Goal: Information Seeking & Learning: Learn about a topic

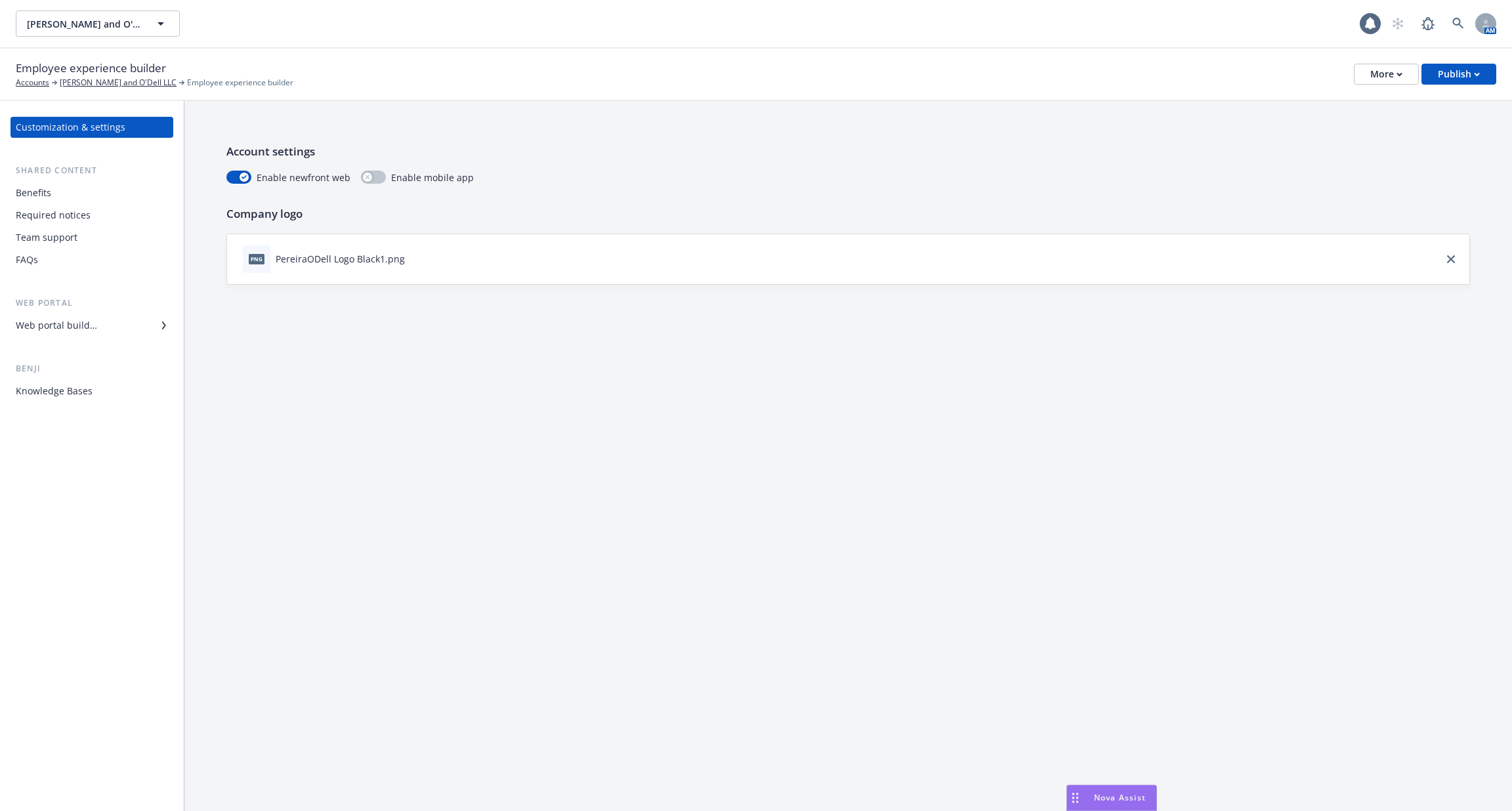
click at [86, 325] on div "Web portal builder" at bounding box center [57, 325] width 82 height 21
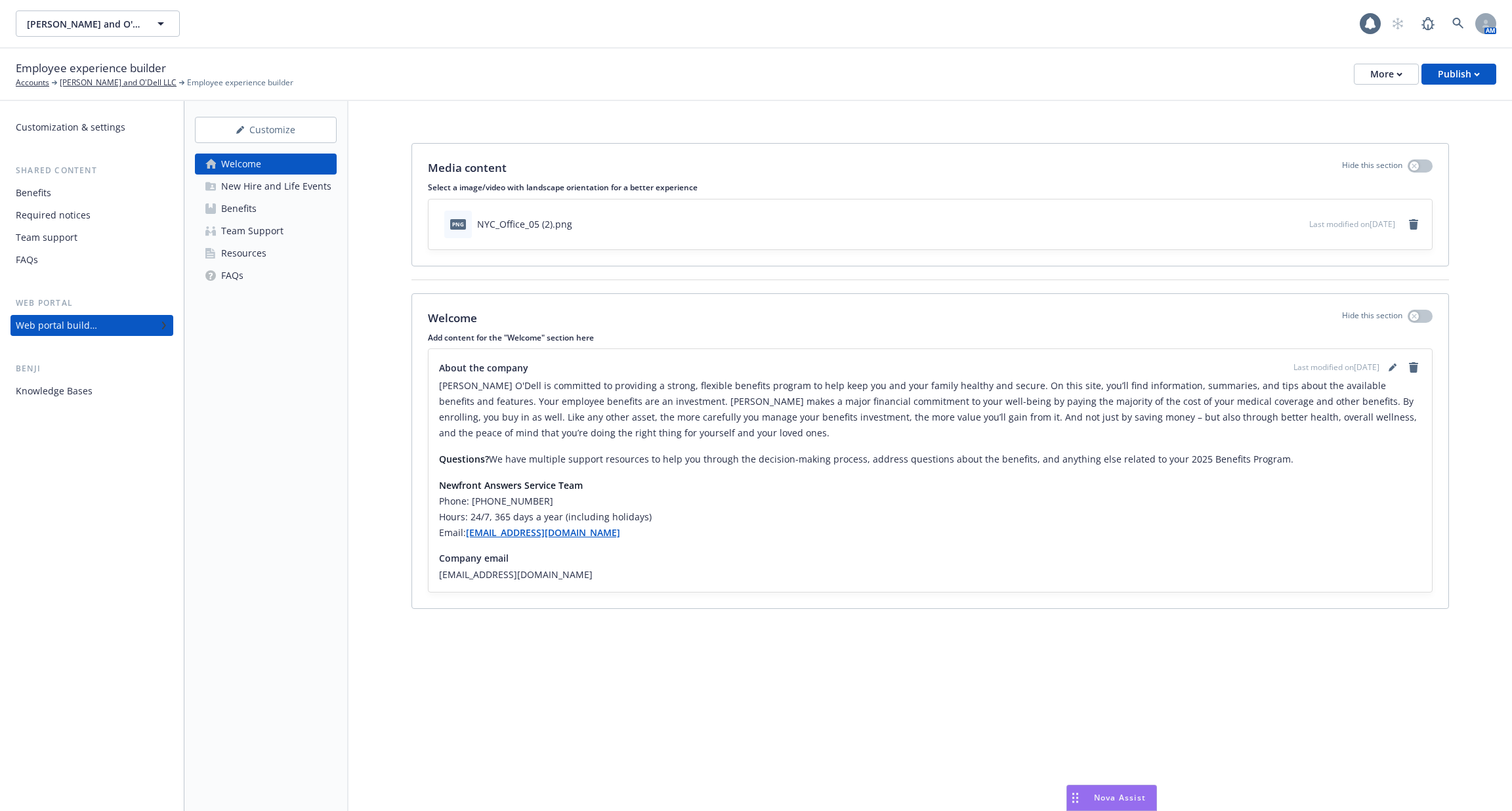
click at [106, 198] on div "Benefits" at bounding box center [92, 193] width 152 height 21
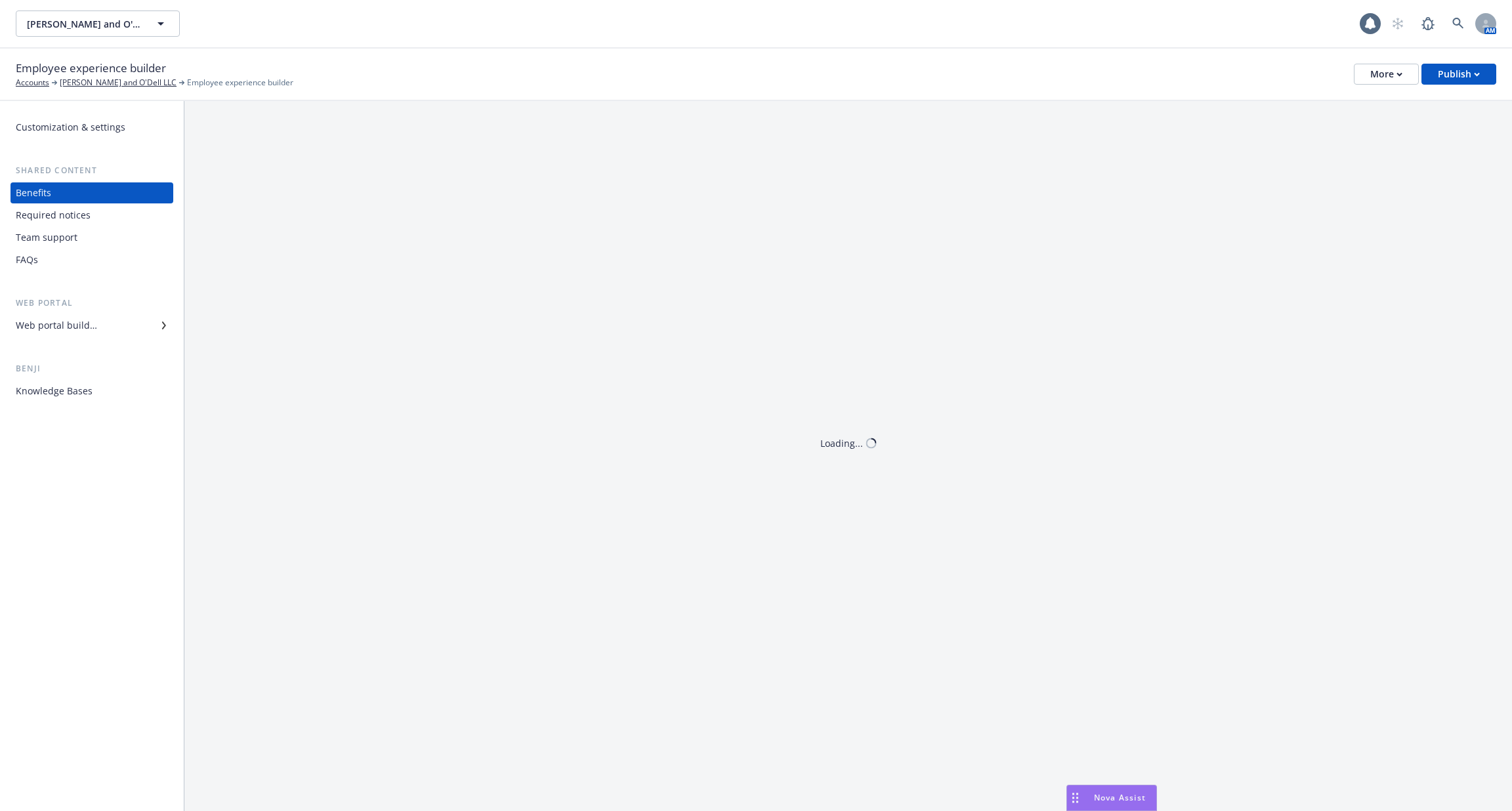
click at [101, 217] on div "Required notices" at bounding box center [92, 215] width 152 height 21
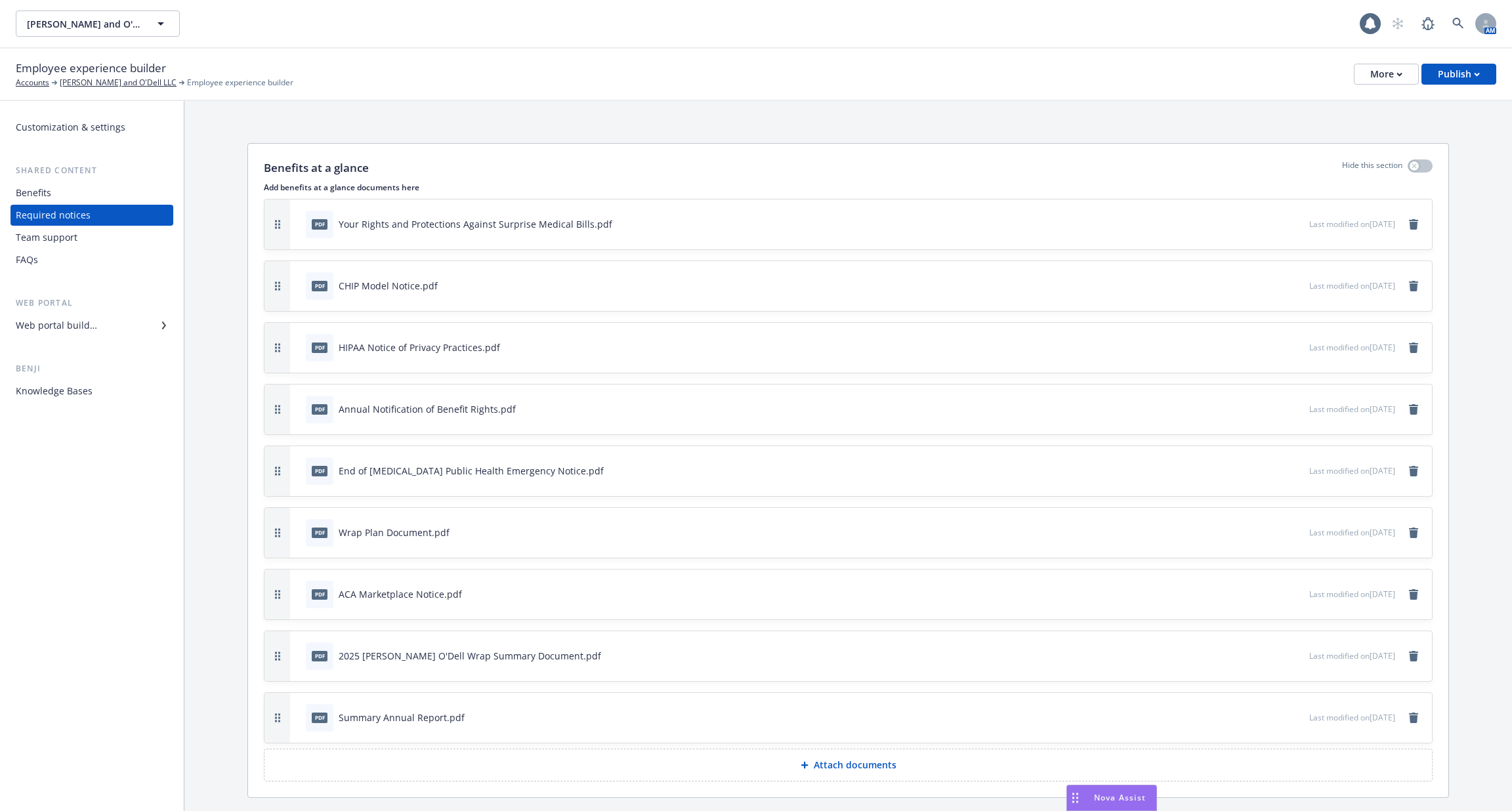
drag, startPoint x: 95, startPoint y: 241, endPoint x: 95, endPoint y: 232, distance: 9.0
click at [81, 236] on div "Team support" at bounding box center [92, 237] width 152 height 21
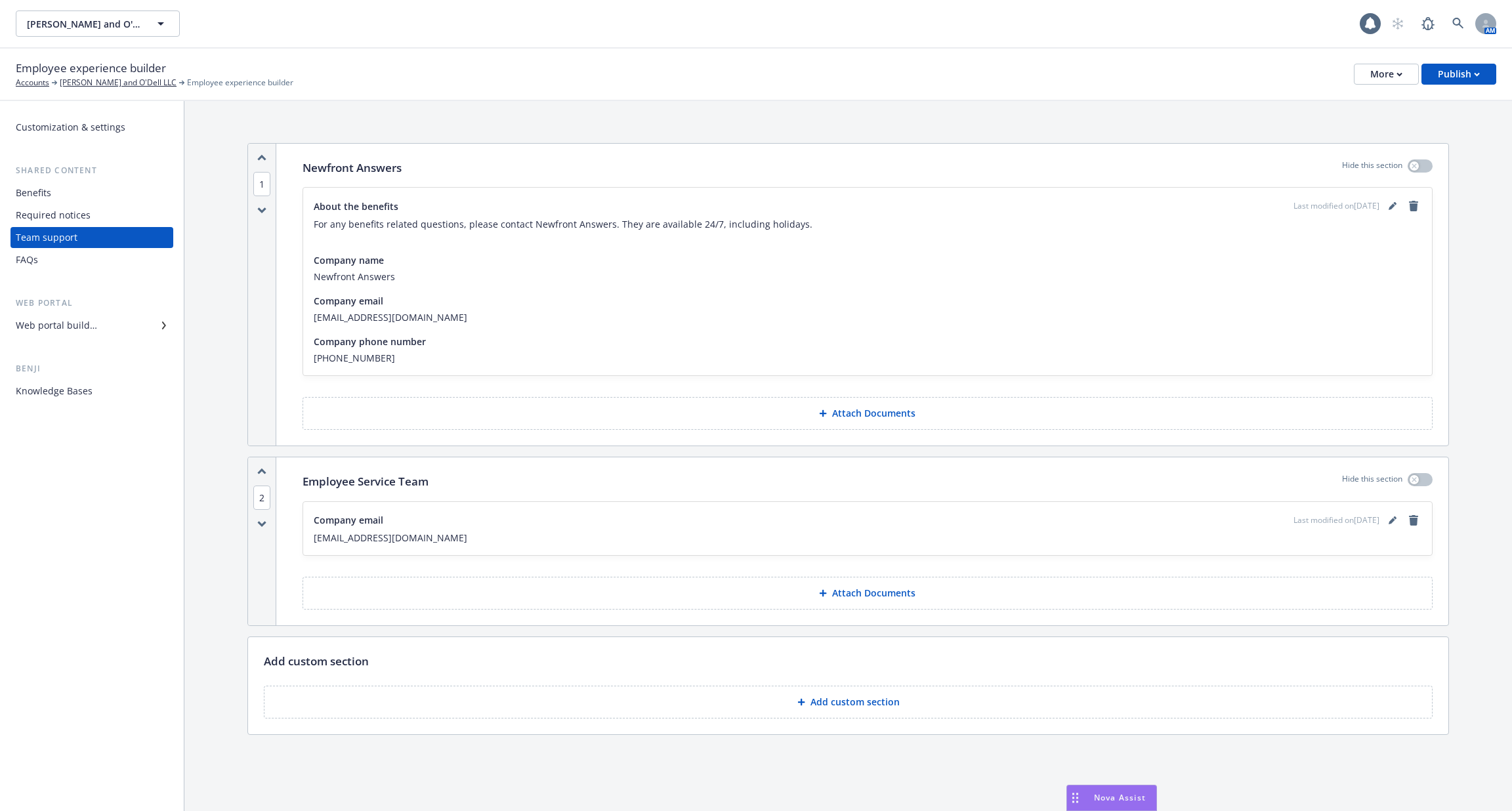
click at [86, 217] on div "Required notices" at bounding box center [53, 215] width 75 height 21
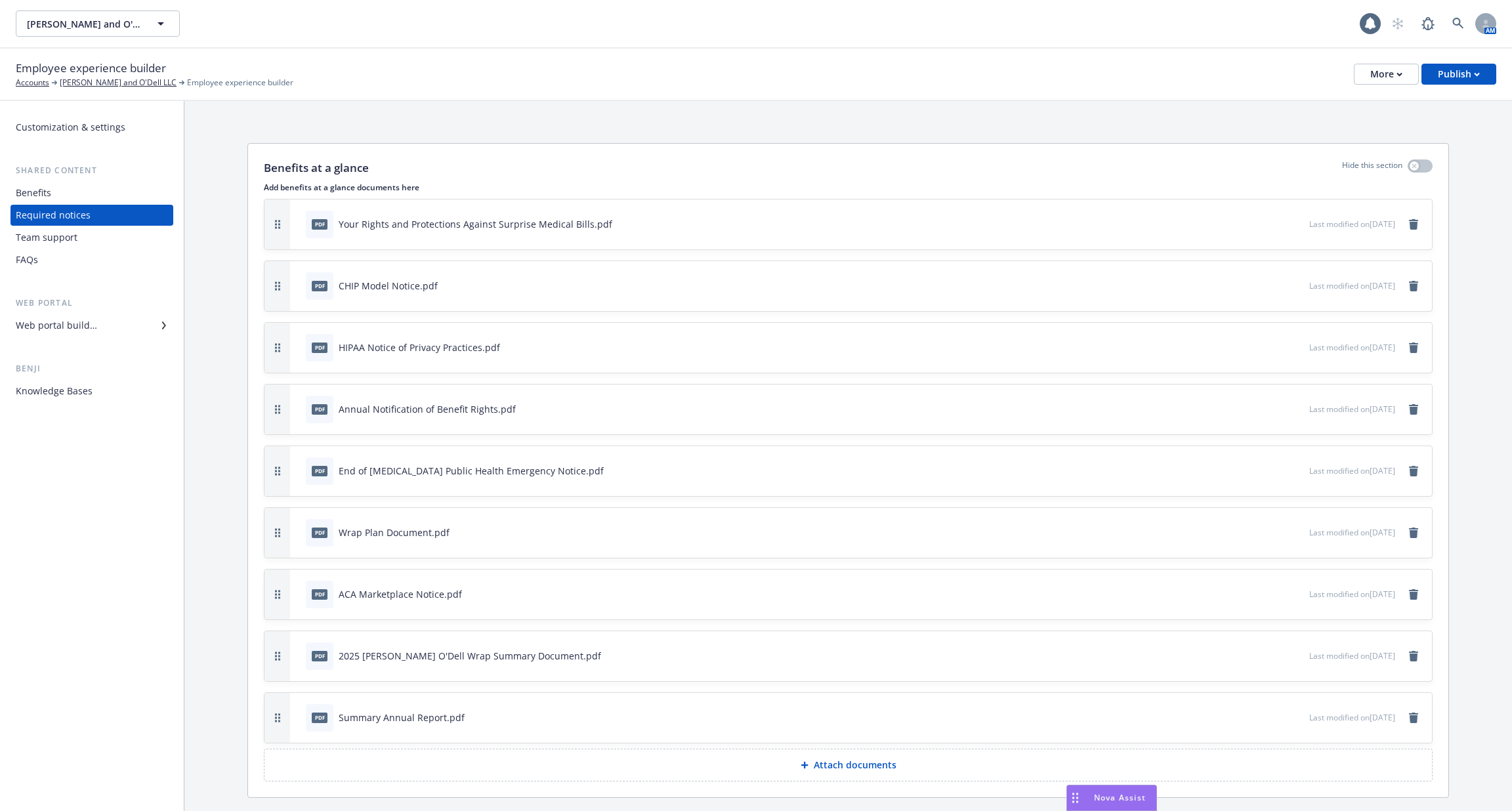
click at [84, 231] on div "Team support" at bounding box center [92, 237] width 152 height 21
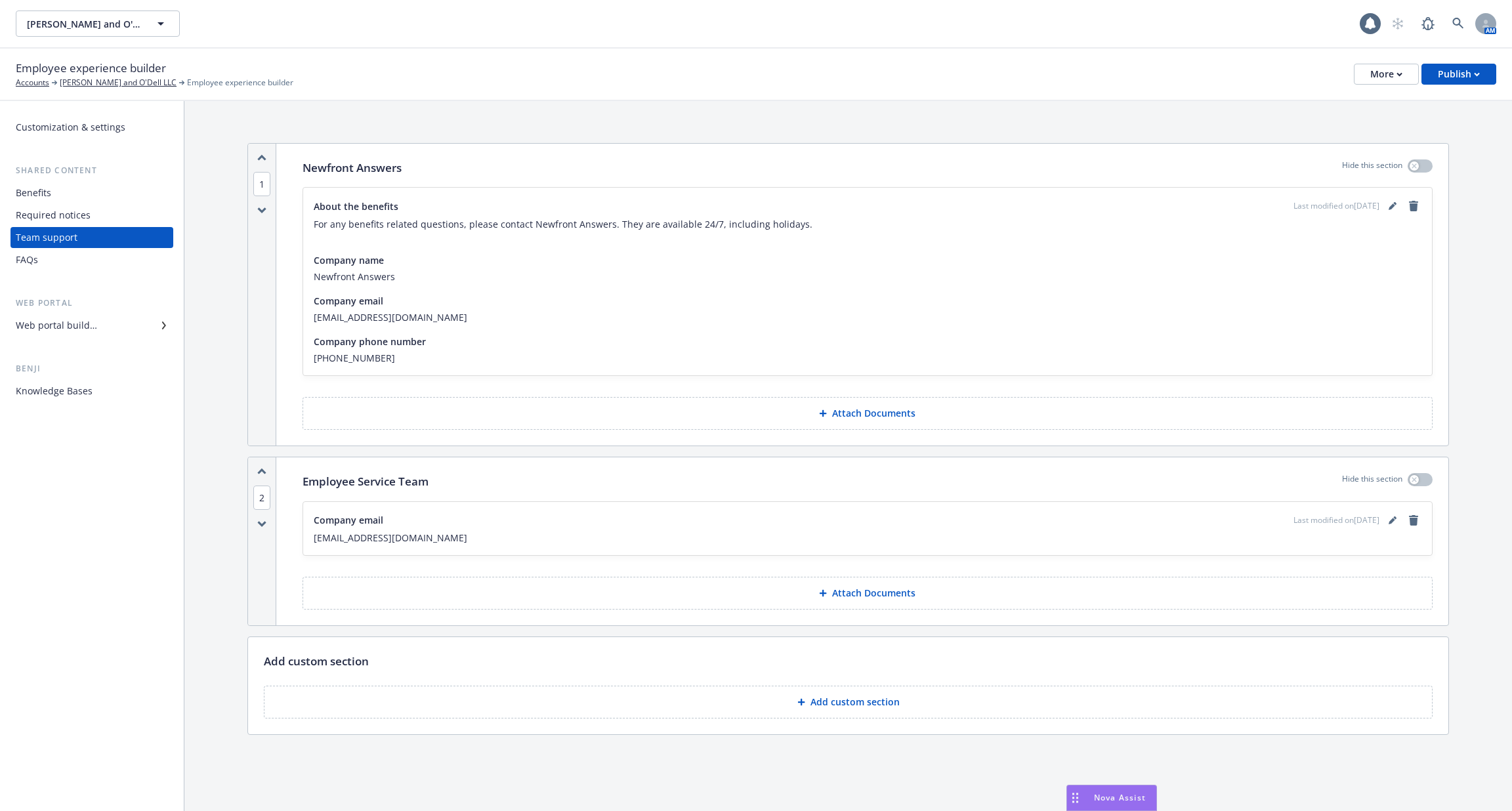
click at [81, 254] on div "FAQs" at bounding box center [92, 259] width 152 height 21
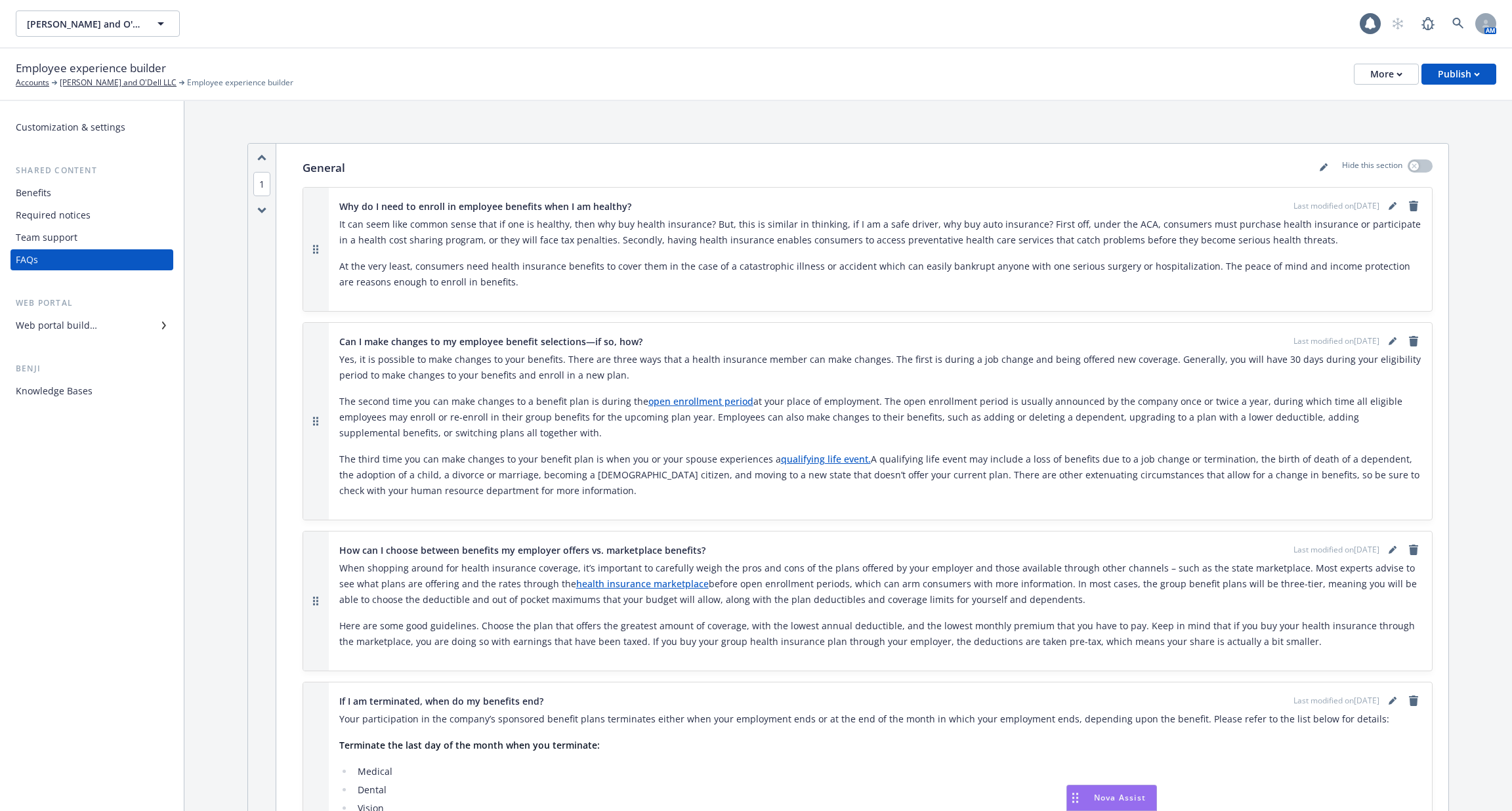
click at [83, 236] on div "Team support" at bounding box center [92, 237] width 152 height 21
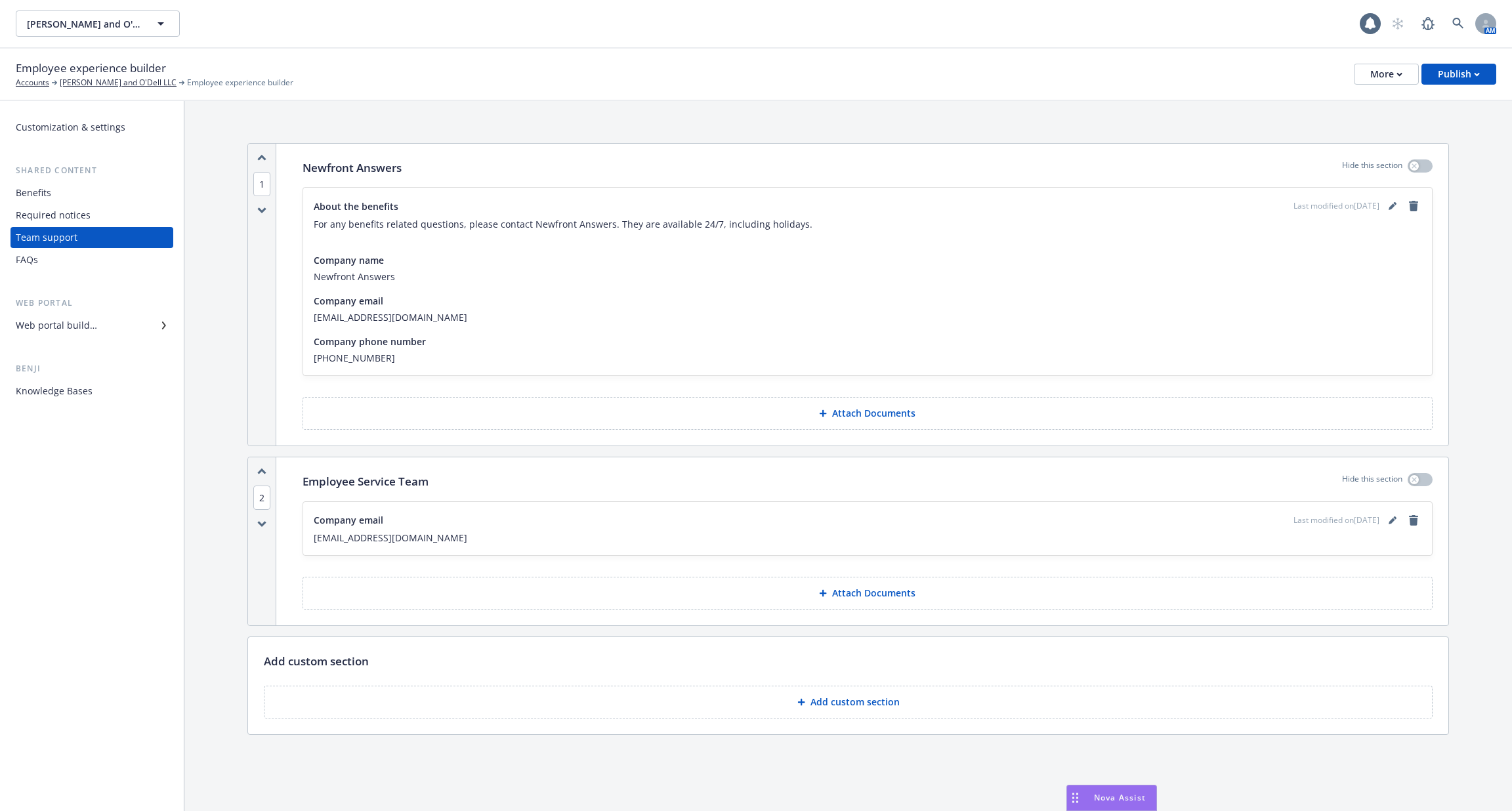
click at [79, 213] on div "Required notices" at bounding box center [53, 215] width 75 height 21
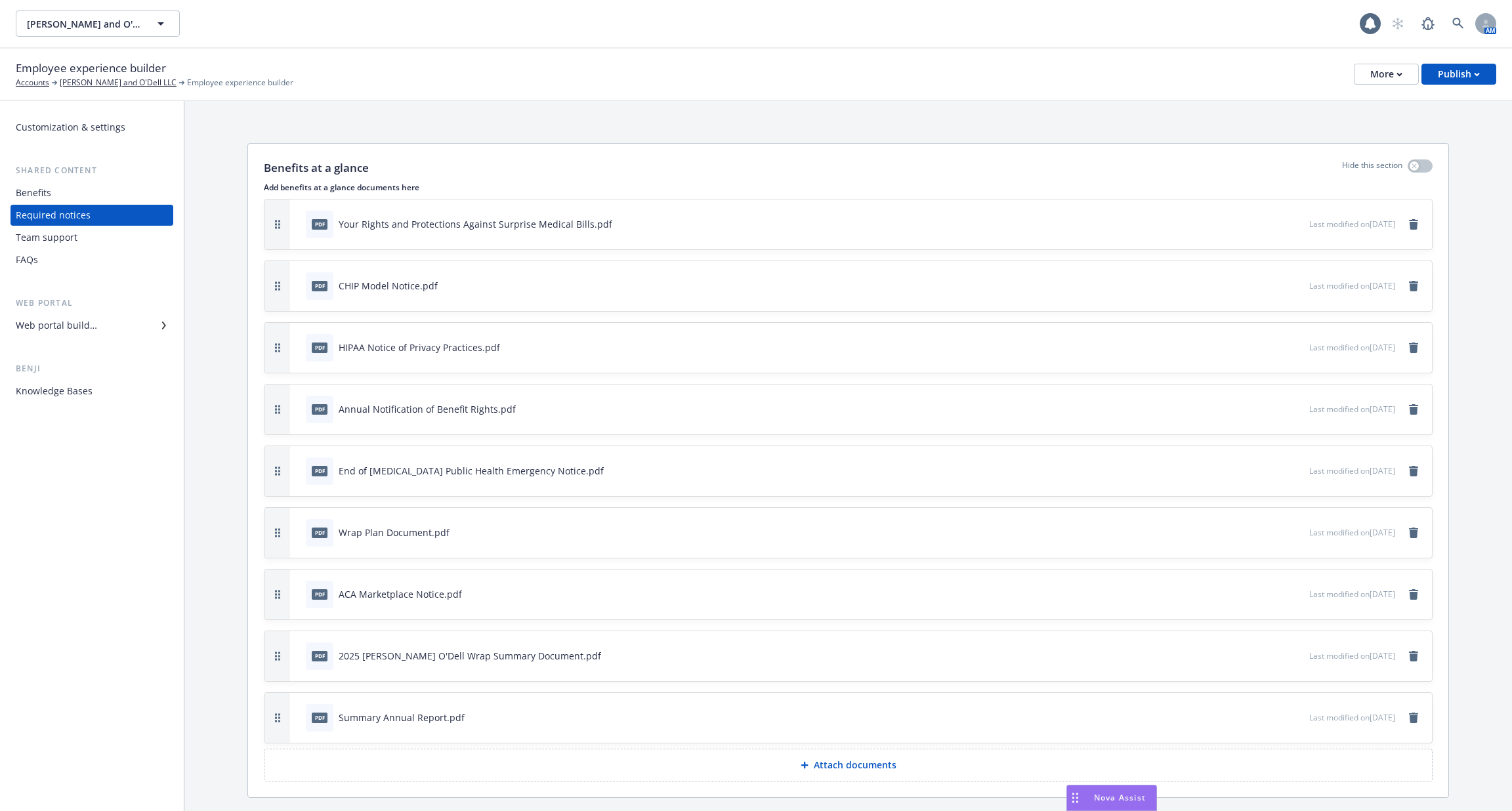
click at [73, 193] on div "Benefits" at bounding box center [92, 193] width 152 height 21
